Goal: Task Accomplishment & Management: Manage account settings

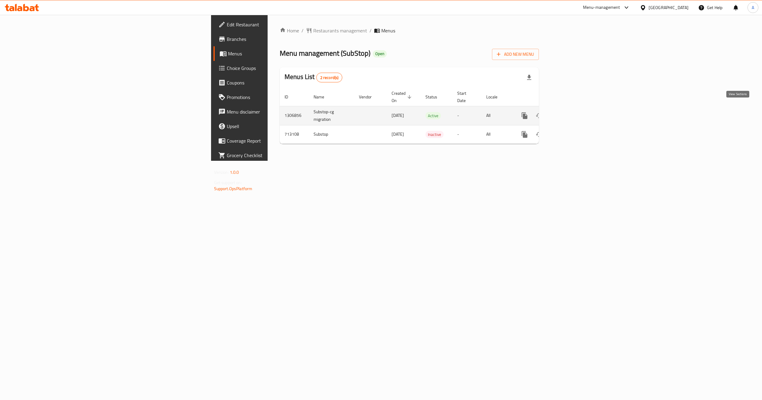
click at [576, 113] on link "enhanced table" at bounding box center [568, 115] width 15 height 15
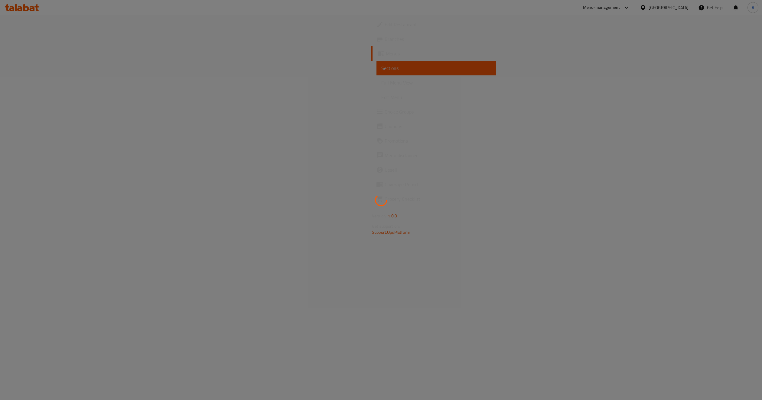
click at [74, 46] on div at bounding box center [381, 200] width 762 height 400
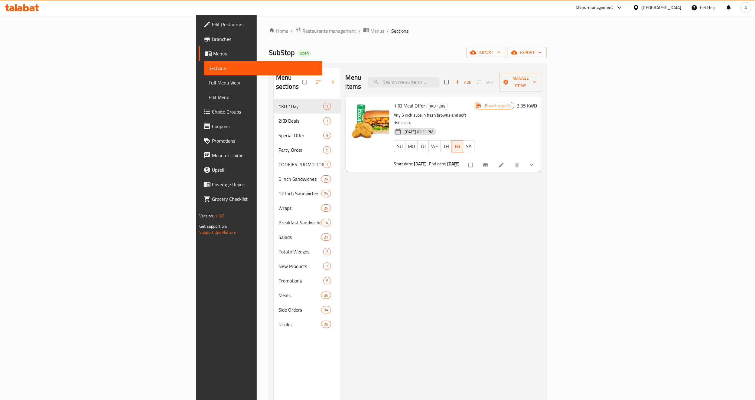
click at [389, 226] on div "Menu items Add Sort Manage items 1KD Meal Offer 1KD 1Day Any 6 inch subs, 4 has…" at bounding box center [441, 268] width 201 height 400
click at [396, 230] on div "Menu items Add Sort Manage items 1KD Meal Offer 1KD 1Day Any 6 inch subs, 4 has…" at bounding box center [441, 268] width 201 height 400
click at [542, 200] on div "Menu items Add Sort Manage items 1KD Meal Offer 1KD 1Day Any 6 inch subs, 4 has…" at bounding box center [441, 268] width 201 height 400
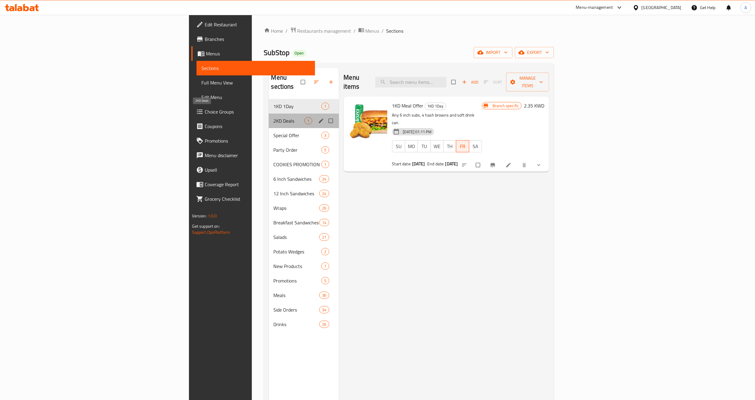
click at [274, 117] on span "2KD Deals" at bounding box center [289, 120] width 31 height 7
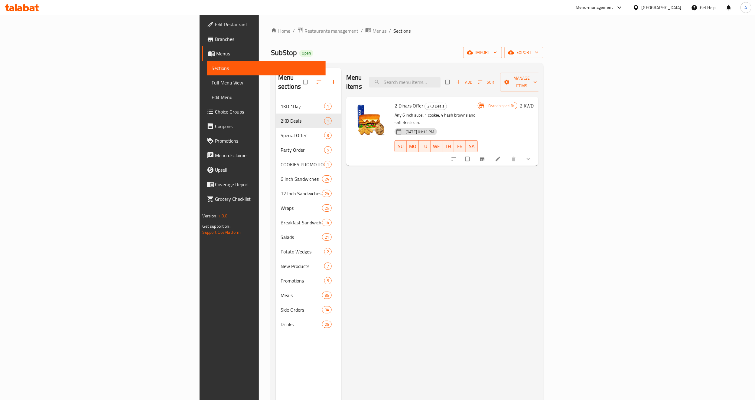
click at [407, 166] on div "Menu items Add Sort Manage items 2 Dinars Offer 2KD Deals Any 6 inch subs, 1 co…" at bounding box center [440, 268] width 197 height 400
click at [505, 187] on div "Menu items Add Sort Manage items 2 Dinars Offer 2KD Deals Any 6 inch subs, 1 co…" at bounding box center [440, 268] width 197 height 400
click at [422, 111] on p "Any 6 inch subs, 1 cookie, 4 hash browns and soft drink can." at bounding box center [436, 118] width 83 height 15
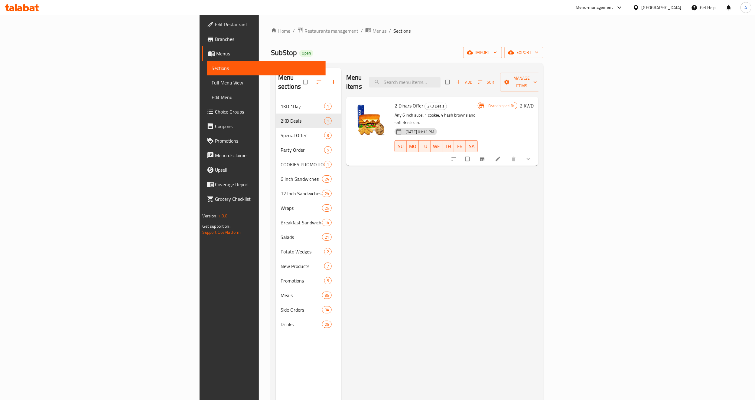
click at [414, 126] on div "20-08-2025 01:11 PM" at bounding box center [403, 132] width 22 height 12
click at [431, 102] on div "2 Dinars Offer 2KD Deals Any 6 inch subs, 1 cookie, 4 hash browns and soft drin…" at bounding box center [436, 131] width 88 height 64
click at [536, 152] on button "show more" at bounding box center [529, 158] width 15 height 13
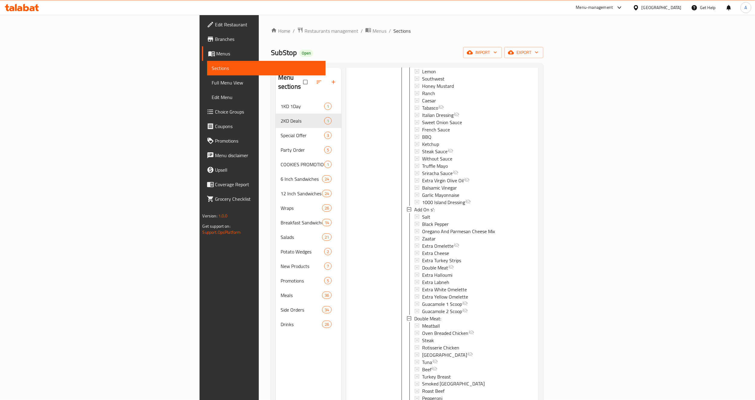
scroll to position [544, 0]
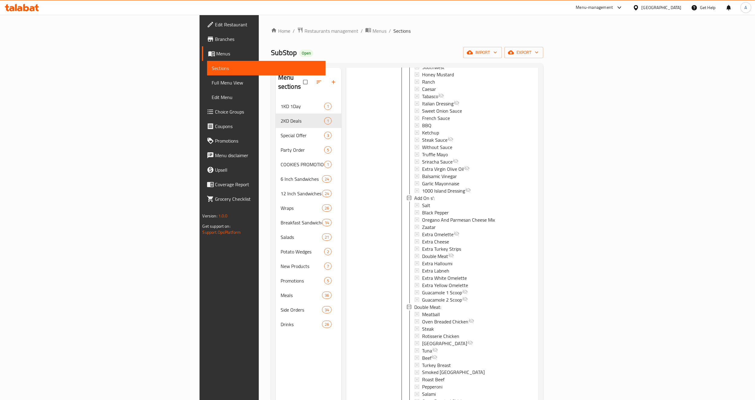
click at [349, 200] on div at bounding box center [371, 63] width 44 height 1018
click at [349, 131] on div at bounding box center [371, 63] width 44 height 1018
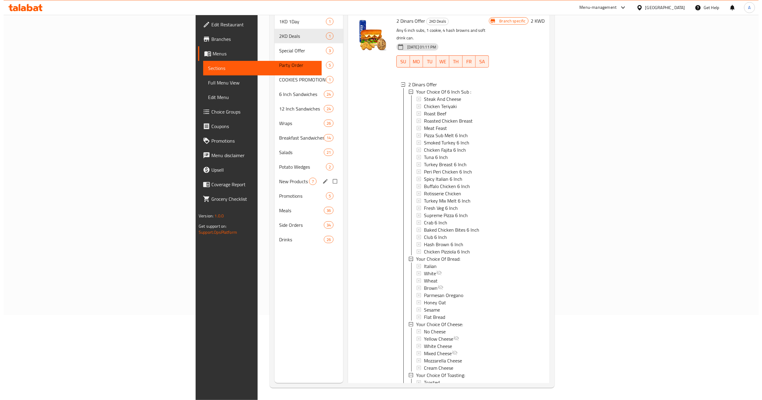
scroll to position [0, 0]
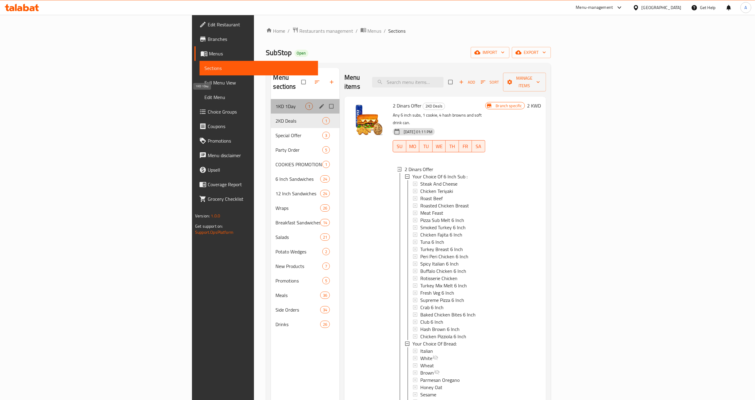
click at [276, 103] on span "1KD 1Day" at bounding box center [291, 106] width 30 height 7
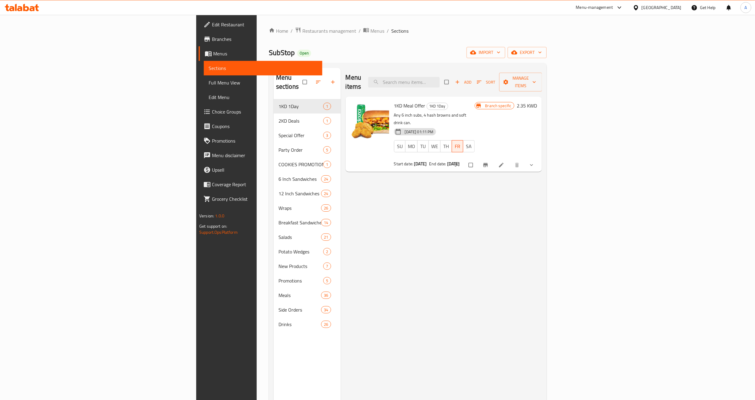
click at [532, 181] on div "Menu items Add Sort Manage items 1KD Meal Offer 1KD 1Day Any 6 inch subs, 4 has…" at bounding box center [441, 268] width 201 height 400
click at [212, 42] on span "Branches" at bounding box center [265, 38] width 106 height 7
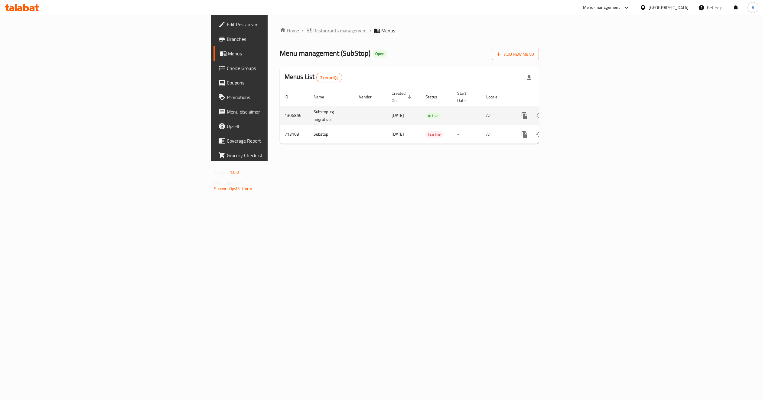
click at [571, 113] on icon "enhanced table" at bounding box center [568, 115] width 5 height 5
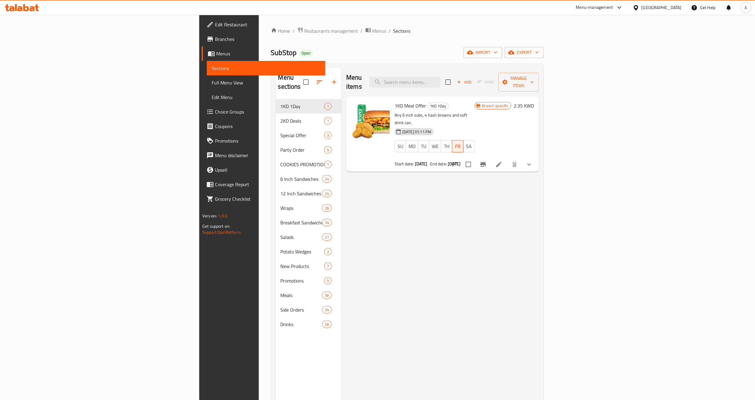
drag, startPoint x: 367, startPoint y: 181, endPoint x: 186, endPoint y: 111, distance: 193.7
click at [367, 181] on div "Menu items Add Sort Manage items 1KD Meal Offer 1KD 1Day Any 6 inch subs, 4 has…" at bounding box center [441, 268] width 198 height 400
click at [215, 112] on span "Choice Groups" at bounding box center [268, 111] width 106 height 7
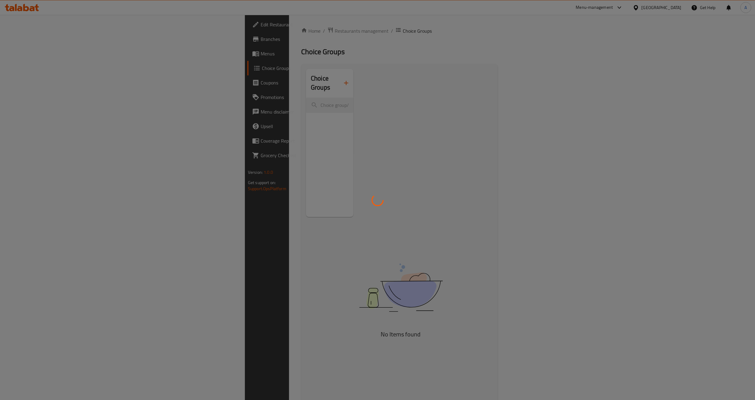
click at [334, 106] on div at bounding box center [377, 200] width 755 height 400
click at [185, 38] on div at bounding box center [377, 200] width 755 height 400
click at [186, 34] on div at bounding box center [377, 200] width 755 height 400
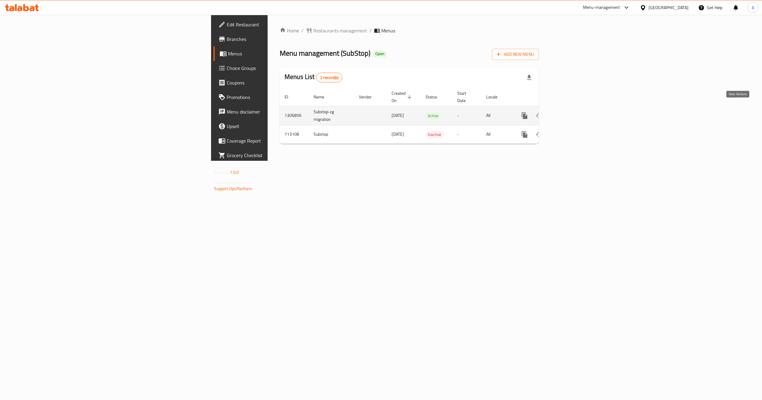
click at [572, 112] on icon "enhanced table" at bounding box center [568, 115] width 7 height 7
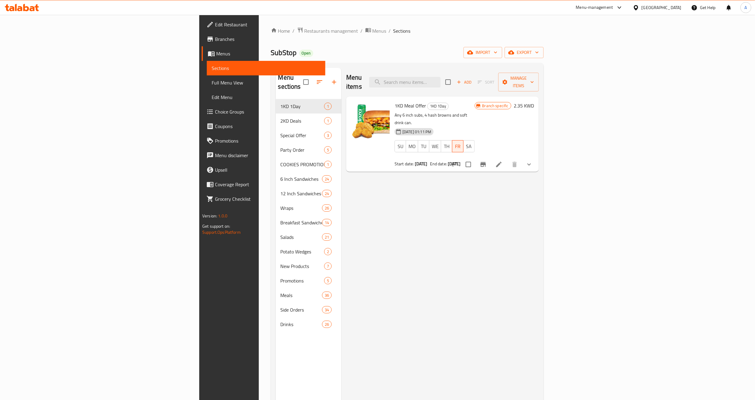
drag, startPoint x: 352, startPoint y: 179, endPoint x: 223, endPoint y: 143, distance: 133.9
click at [351, 179] on div "Menu items Add Sort Manage items 1KD Meal Offer 1KD 1Day Any 6 inch subs, 4 has…" at bounding box center [441, 268] width 198 height 400
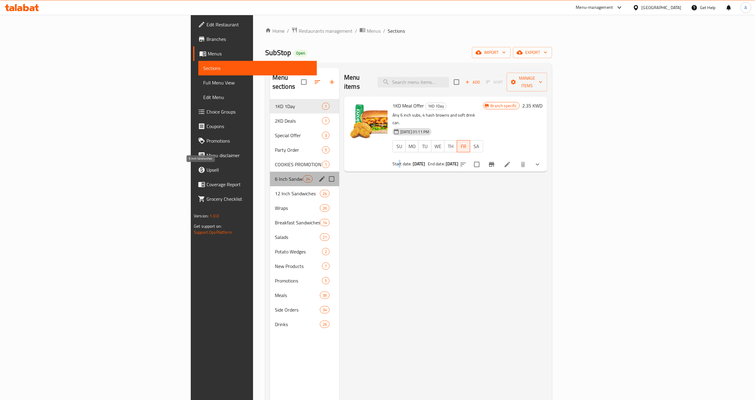
click at [275, 175] on span "6 Inch Sandwiches" at bounding box center [289, 178] width 28 height 7
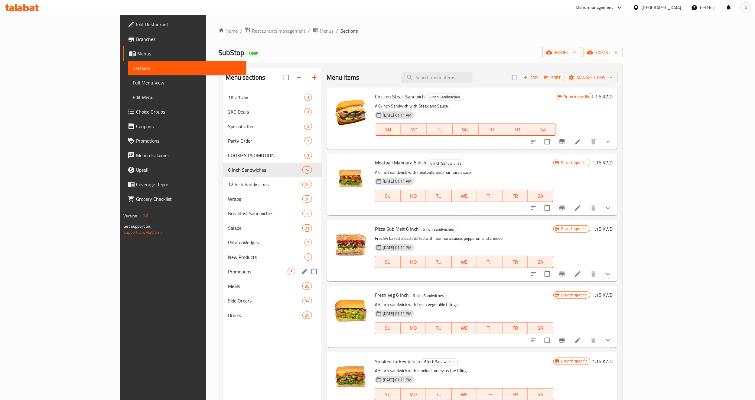
click at [223, 266] on div "Promotions 5" at bounding box center [272, 271] width 99 height 15
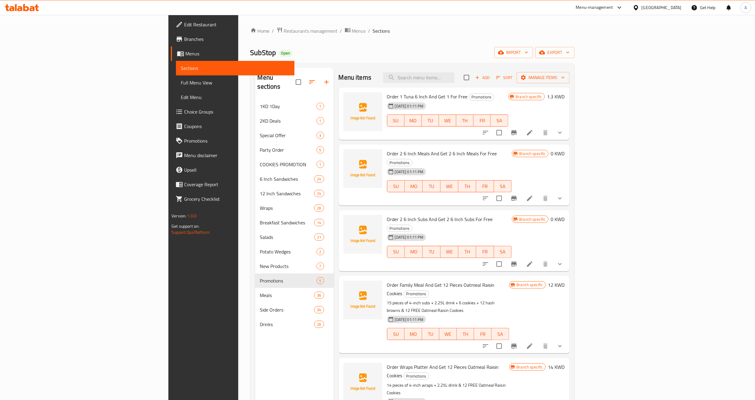
click at [416, 165] on div "20-08-2025 01:11 PM" at bounding box center [401, 171] width 32 height 12
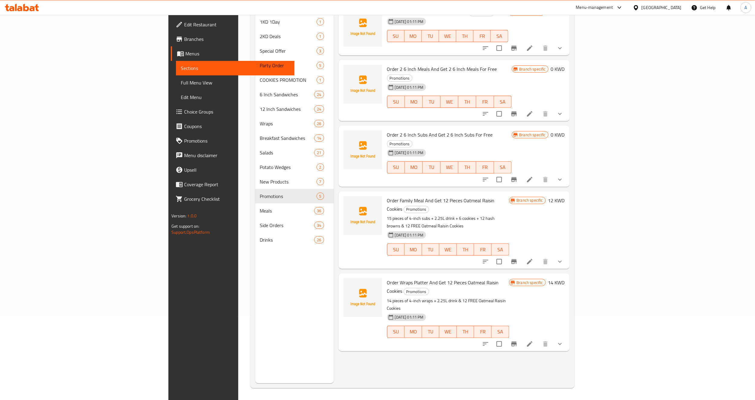
scroll to position [85, 0]
click at [439, 228] on div "20-08-2025 01:11 PM SU MO TU WE TH FR SA" at bounding box center [448, 244] width 127 height 33
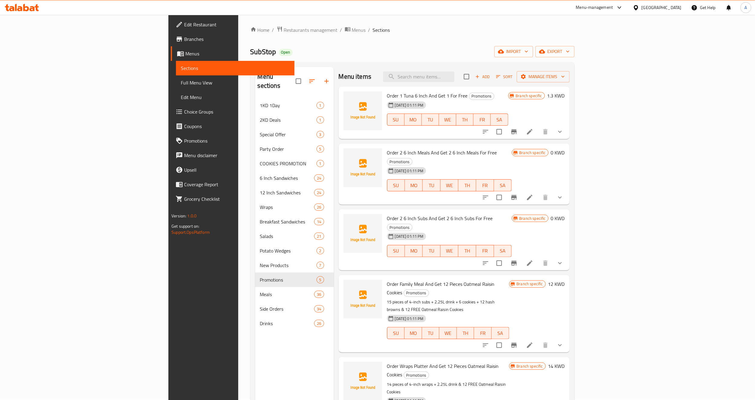
scroll to position [0, 0]
click at [255, 369] on div "Menu sections 1KD 1Day 1 2KD Deals 1 Special Offer 3 Party Order 5 COOKIES PROM…" at bounding box center [294, 268] width 79 height 400
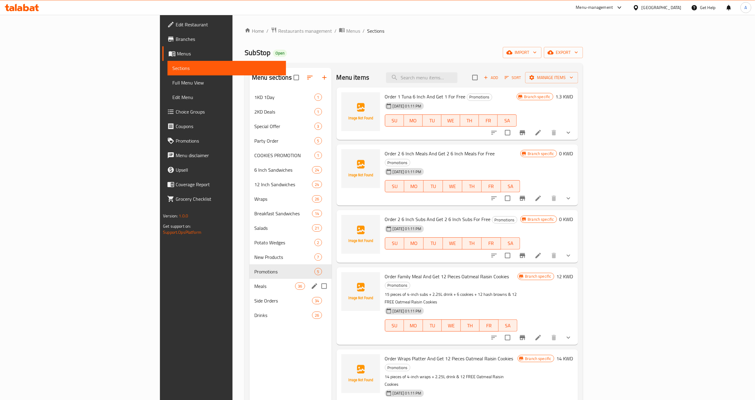
click at [254, 282] on span "Meals" at bounding box center [274, 285] width 41 height 7
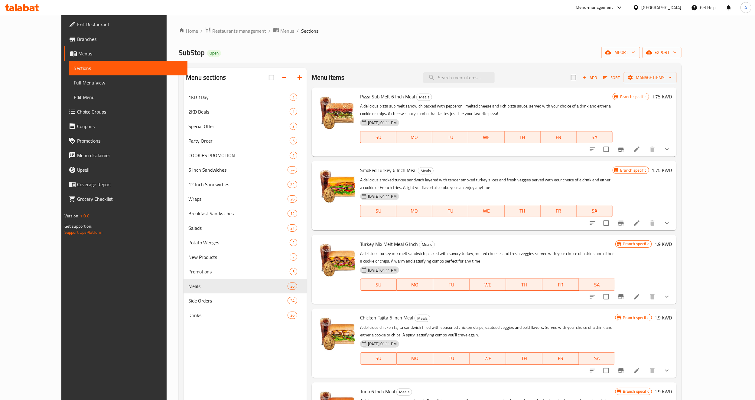
click at [474, 176] on p "A delicious smoked turkey sandwich layered with tender smoked turkey slices and…" at bounding box center [486, 183] width 253 height 15
click at [598, 81] on span "Add" at bounding box center [590, 77] width 16 height 7
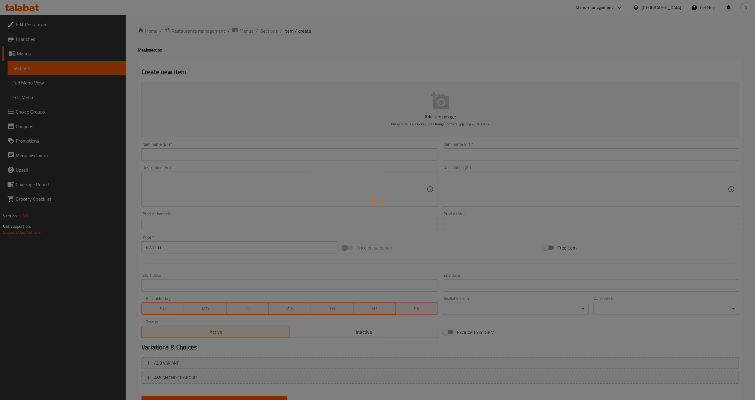
click at [493, 153] on div at bounding box center [377, 200] width 755 height 400
click at [371, 58] on div at bounding box center [377, 200] width 755 height 400
click at [39, 68] on div at bounding box center [377, 200] width 755 height 400
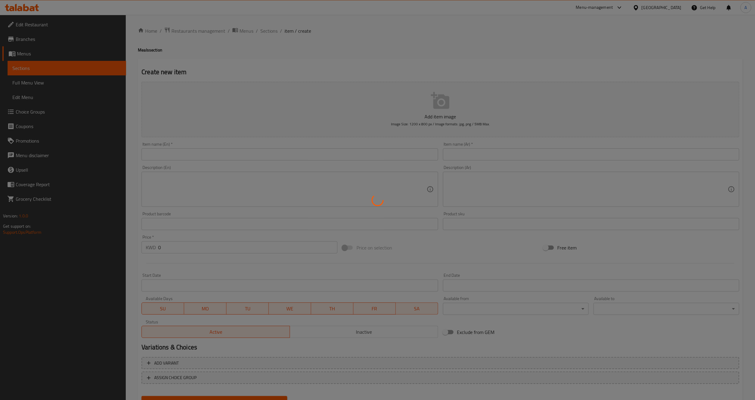
click at [39, 68] on div at bounding box center [377, 200] width 755 height 400
click at [42, 87] on div at bounding box center [377, 200] width 755 height 400
click at [50, 111] on div at bounding box center [377, 200] width 755 height 400
click at [275, 49] on div at bounding box center [377, 200] width 755 height 400
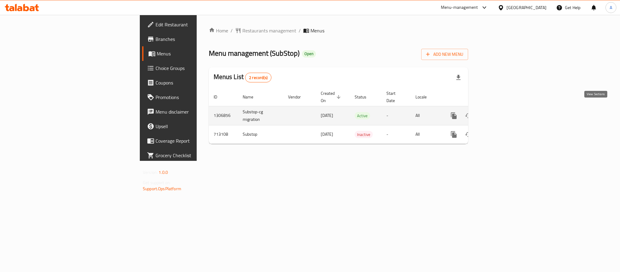
click at [501, 112] on icon "enhanced table" at bounding box center [497, 115] width 7 height 7
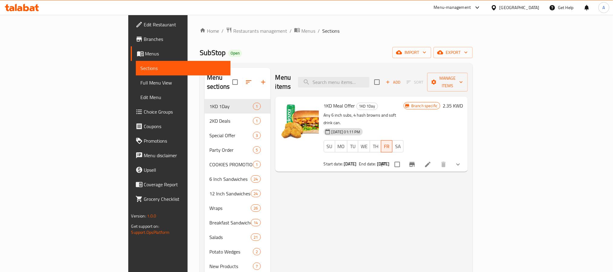
click at [337, 188] on div "Menu items Add Sort Manage items 1KD Meal Offer 1KD 1Day Any 6 inch subs, 4 has…" at bounding box center [369, 204] width 198 height 272
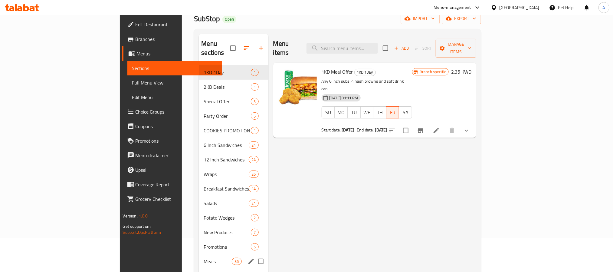
scroll to position [85, 0]
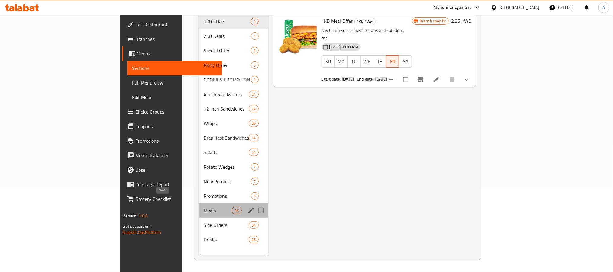
click at [204, 207] on span "Meals" at bounding box center [218, 210] width 28 height 7
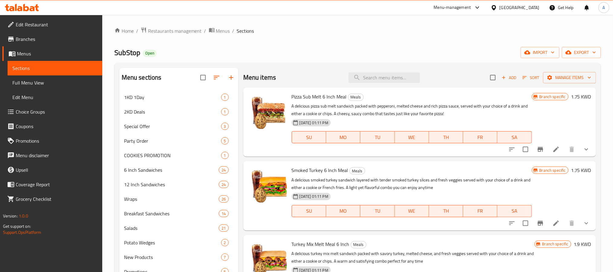
click at [502, 74] on span "Add" at bounding box center [509, 77] width 16 height 7
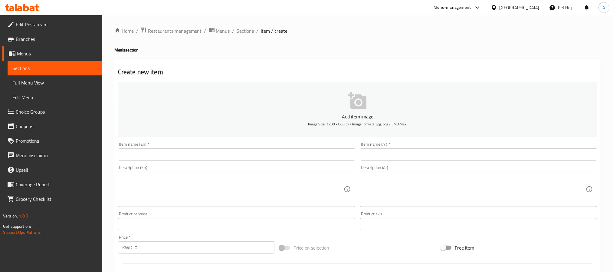
click at [192, 33] on span "Restaurants management" at bounding box center [175, 30] width 54 height 7
